Goal: Information Seeking & Learning: Learn about a topic

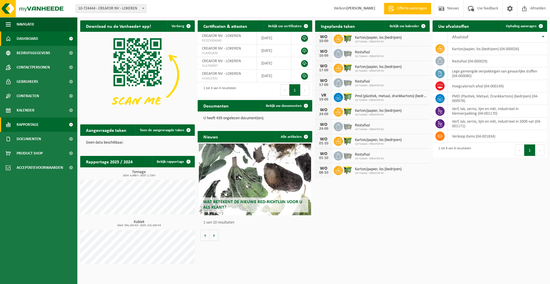
click at [27, 125] on span "Rapportage" at bounding box center [28, 124] width 22 height 14
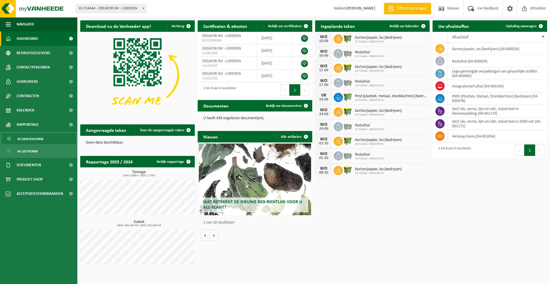
click at [33, 140] on span "In grafiekvorm" at bounding box center [30, 138] width 26 height 11
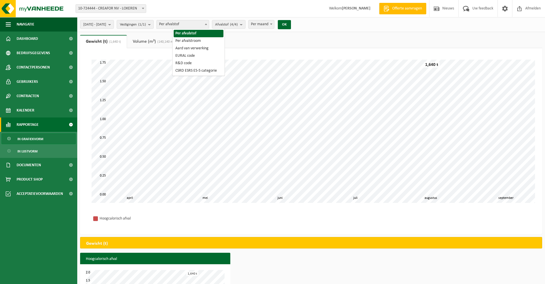
click at [200, 25] on span "Per afvalstof" at bounding box center [183, 24] width 52 height 8
select select "2"
click at [233, 21] on span "Afvalstroom (4/4)" at bounding box center [229, 24] width 28 height 9
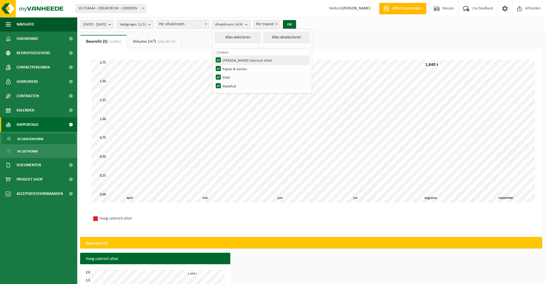
click at [235, 60] on label "Hoog Calorisch Afval" at bounding box center [262, 60] width 95 height 9
click at [214, 56] on input "Hoog Calorisch Afval" at bounding box center [214, 56] width 0 height 0
checkbox input "false"
click at [233, 76] on label "PMD" at bounding box center [262, 77] width 95 height 9
click at [214, 73] on input "PMD" at bounding box center [214, 73] width 0 height 0
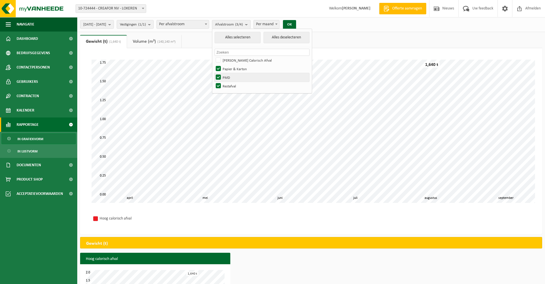
checkbox input "false"
click at [233, 85] on label "Restafval" at bounding box center [262, 86] width 95 height 9
click at [214, 82] on input "Restafval" at bounding box center [214, 81] width 0 height 0
checkbox input "false"
click at [106, 25] on span "2025-04-01 - 2025-09-04" at bounding box center [94, 24] width 23 height 9
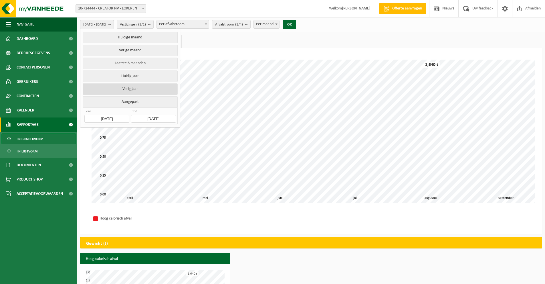
click at [137, 88] on button "Vorig jaar" at bounding box center [130, 88] width 95 height 11
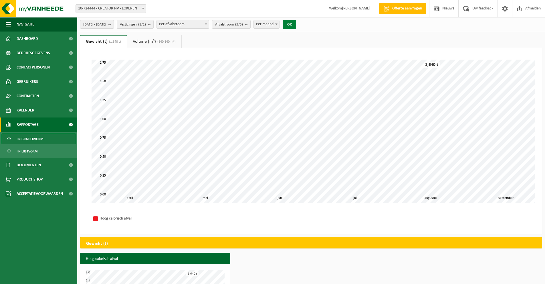
click at [296, 23] on button "OK" at bounding box center [289, 24] width 13 height 9
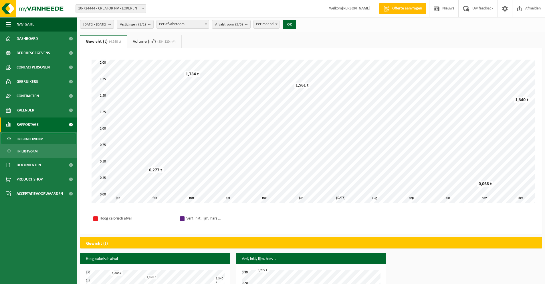
click at [146, 38] on link "Volume (m³) (334,120 m³)" at bounding box center [154, 41] width 54 height 13
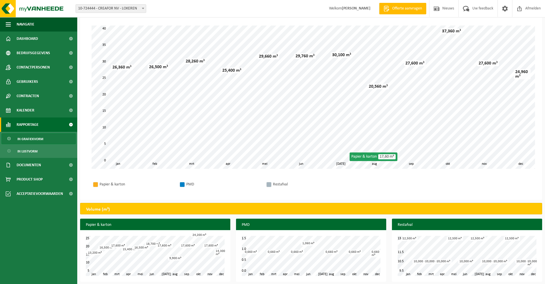
scroll to position [37, 0]
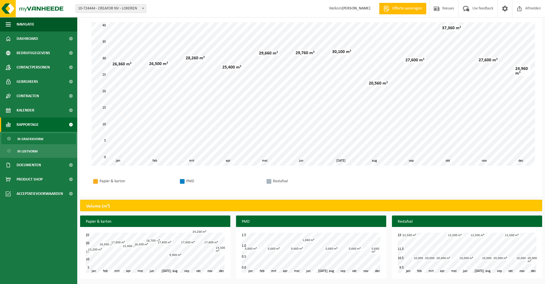
click at [94, 241] on div "feb mrt apr mei jun jul aug sep okt nov jan dec 5 25 10 15 20 13,200 m³ 16,500 …" at bounding box center [155, 253] width 150 height 52
click at [157, 223] on h3 "Papier & karton" at bounding box center [155, 221] width 150 height 13
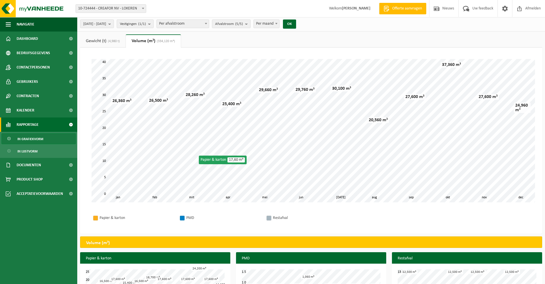
scroll to position [0, 0]
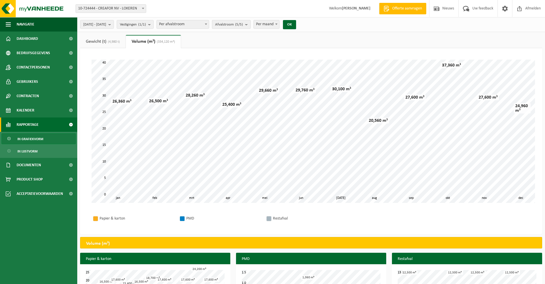
click at [242, 22] on span "Afvalstroom (5/5)" at bounding box center [229, 24] width 28 height 9
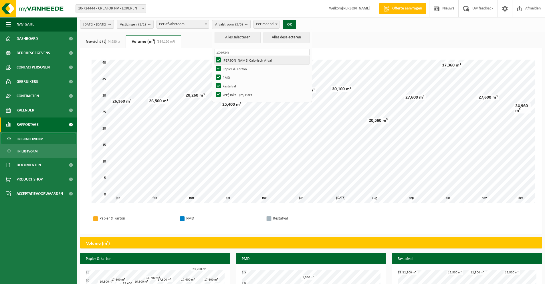
click at [234, 59] on label "Hoog Calorisch Afval" at bounding box center [262, 60] width 95 height 9
click at [214, 56] on input "Hoog Calorisch Afval" at bounding box center [214, 56] width 0 height 0
checkbox input "false"
click at [234, 75] on label "PMD" at bounding box center [262, 77] width 95 height 9
click at [214, 73] on input "PMD" at bounding box center [214, 73] width 0 height 0
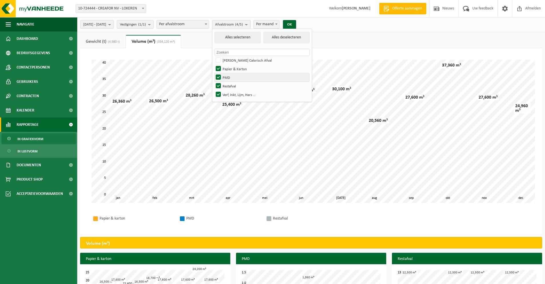
checkbox input "false"
click at [233, 87] on label "Restafval" at bounding box center [262, 86] width 95 height 9
click at [214, 82] on input "Restafval" at bounding box center [214, 81] width 0 height 0
checkbox input "false"
click at [233, 93] on label "Verf, Inkt, Lijm, Hars …" at bounding box center [262, 94] width 95 height 9
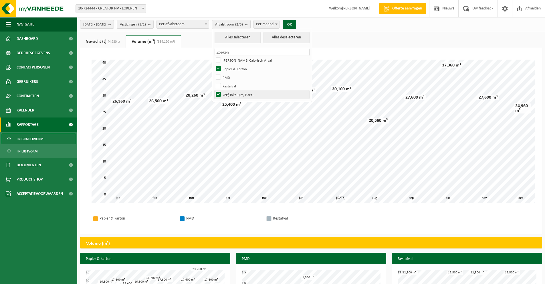
click at [214, 90] on input "Verf, Inkt, Lijm, Hars …" at bounding box center [214, 90] width 0 height 0
checkbox input "false"
click at [296, 22] on button "OK" at bounding box center [289, 24] width 13 height 9
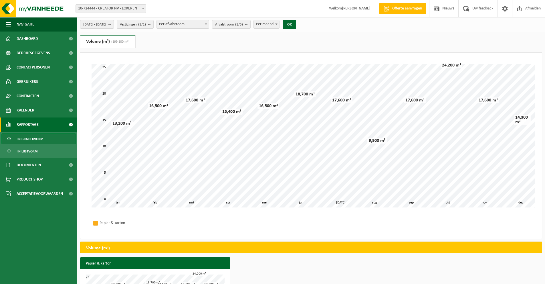
scroll to position [29, 0]
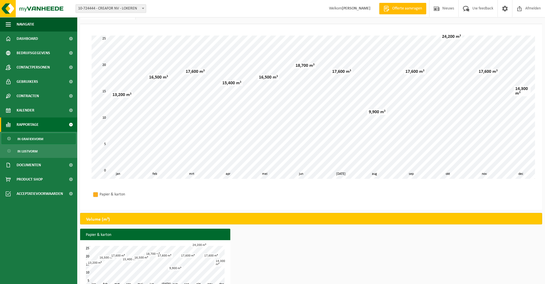
click at [374, 110] on div "9,900 m³" at bounding box center [377, 112] width 19 height 6
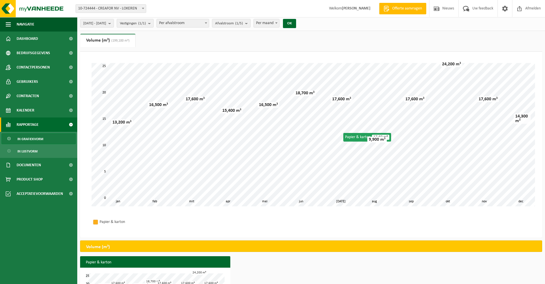
scroll to position [0, 0]
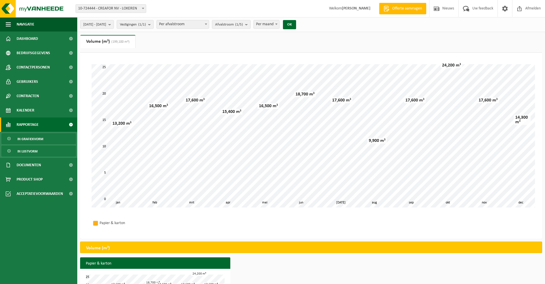
click at [25, 149] on span "In lijstvorm" at bounding box center [27, 151] width 20 height 11
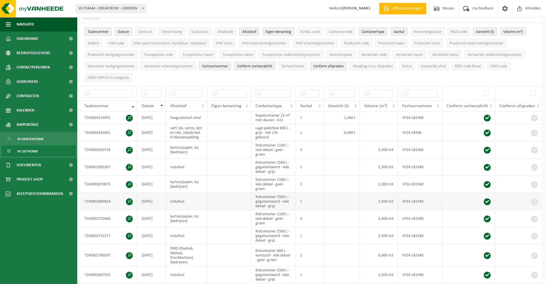
scroll to position [29, 0]
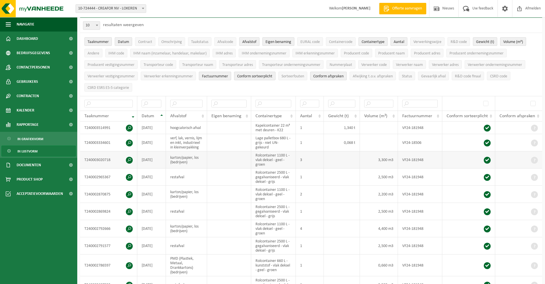
click at [333, 161] on td at bounding box center [342, 159] width 36 height 17
